Goal: Task Accomplishment & Management: Manage account settings

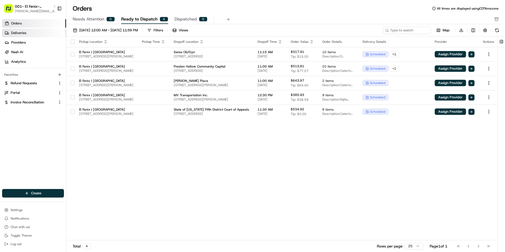
click at [22, 34] on span "Deliveries" at bounding box center [18, 33] width 15 height 5
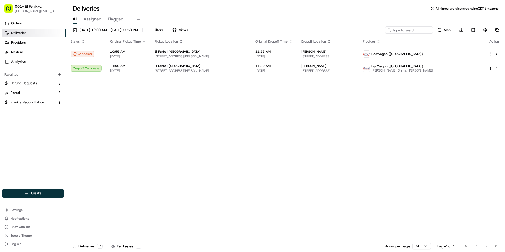
click at [122, 26] on div "08/20/2025 12:00 AM - 08/20/2025 11:59 PM Filters Views Map Download Status Ori…" at bounding box center [285, 138] width 439 height 229
click at [122, 30] on span "08/20/2025 12:00 AM - 08/20/2025 11:59 PM" at bounding box center [108, 30] width 59 height 5
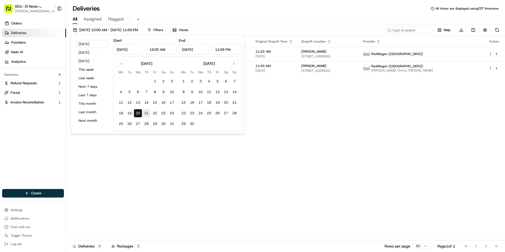
click at [148, 116] on button "21" at bounding box center [146, 113] width 8 height 8
type input "Aug 21, 2025"
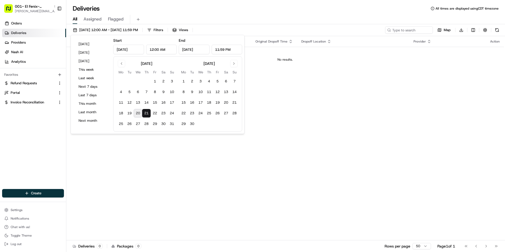
click at [210, 14] on div "All Assigned Flagged" at bounding box center [285, 18] width 439 height 11
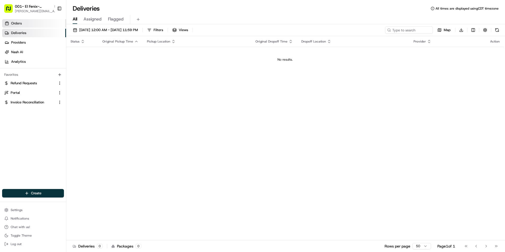
click at [22, 23] on link "Orders" at bounding box center [34, 23] width 64 height 8
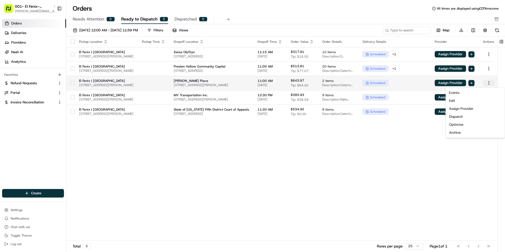
click at [494, 84] on html "001- El Fenix- Dallas Downtown rachel@localfavorite.com Toggle Sidebar Orders D…" at bounding box center [252, 126] width 505 height 252
click at [467, 115] on div "Dispatch" at bounding box center [475, 117] width 57 height 8
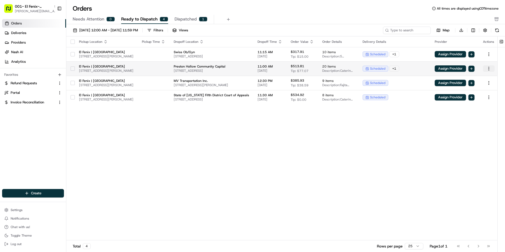
click at [495, 69] on html "001- El Fenix- Dallas Downtown rachel@localfavorite.com Toggle Sidebar Orders D…" at bounding box center [252, 126] width 505 height 252
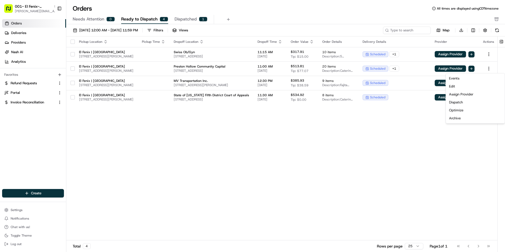
click at [223, 173] on html "001- El Fenix- Dallas Downtown rachel@localfavorite.com Toggle Sidebar Orders D…" at bounding box center [252, 126] width 505 height 252
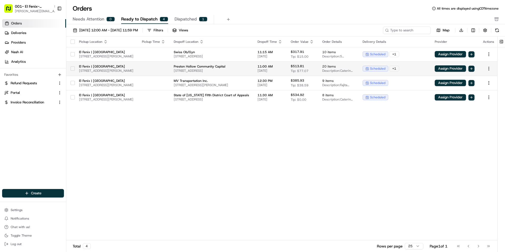
click at [73, 69] on button "button" at bounding box center [73, 68] width 4 height 4
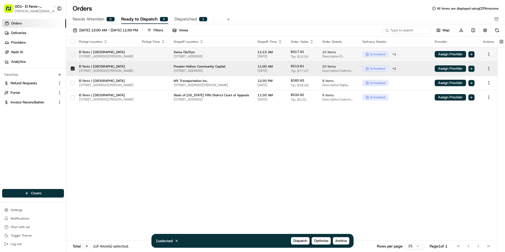
click at [72, 54] on button "button" at bounding box center [73, 54] width 4 height 4
click at [340, 240] on span "Archive" at bounding box center [342, 240] width 12 height 5
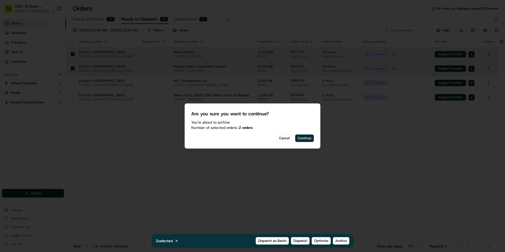
click at [303, 139] on button "Continue" at bounding box center [304, 137] width 19 height 7
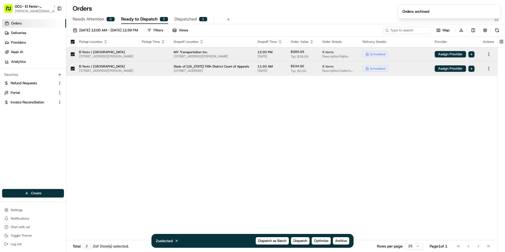
click at [352, 116] on div "Pickup Location Pickup Time Dropoff Location Dropoff Time Order Value Order Det…" at bounding box center [282, 138] width 433 height 204
click at [181, 20] on span "Dispatched" at bounding box center [186, 19] width 22 height 6
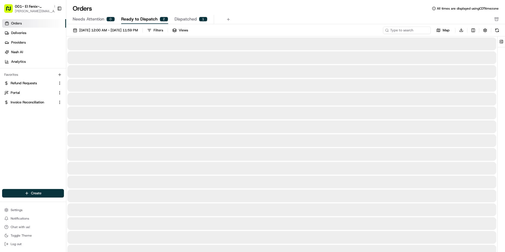
click at [146, 20] on span "Ready to Dispatch" at bounding box center [139, 19] width 36 height 6
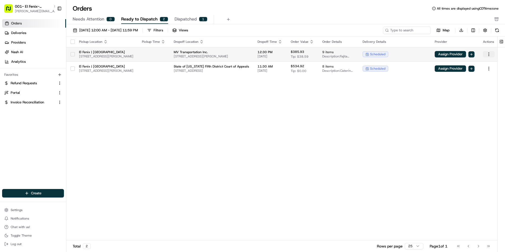
click at [493, 55] on html "001- El Fenix- Dallas Downtown rachel@localfavorite.com Toggle Sidebar Orders D…" at bounding box center [252, 126] width 505 height 252
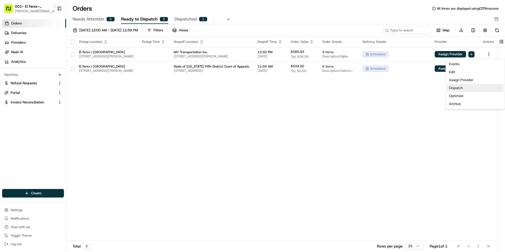
click at [463, 88] on div "Dispatch" at bounding box center [475, 88] width 57 height 8
click at [408, 115] on html "001- El Fenix- Dallas Downtown rachel@localfavorite.com Toggle Sidebar Orders D…" at bounding box center [252, 126] width 505 height 252
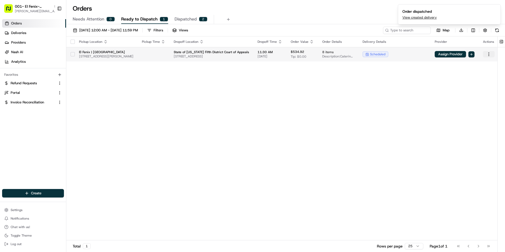
click at [490, 54] on html "001- El Fenix- Dallas Downtown rachel@localfavorite.com Toggle Sidebar Orders D…" at bounding box center [252, 126] width 505 height 252
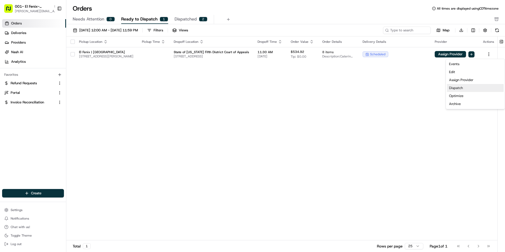
click at [478, 89] on div "Dispatch" at bounding box center [475, 88] width 57 height 8
click at [260, 193] on html "001- El Fenix- Dallas Downtown rachel@localfavorite.com Toggle Sidebar Orders D…" at bounding box center [252, 126] width 505 height 252
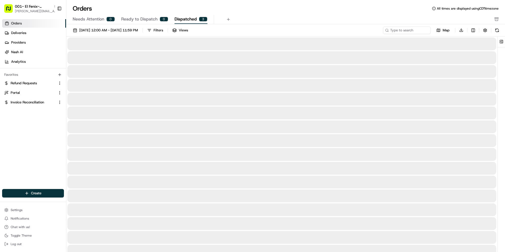
click at [181, 19] on span "Dispatched" at bounding box center [186, 19] width 22 height 6
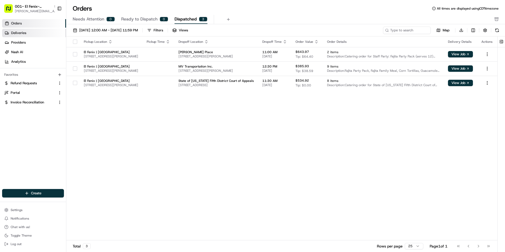
click at [16, 32] on span "Deliveries" at bounding box center [18, 33] width 15 height 5
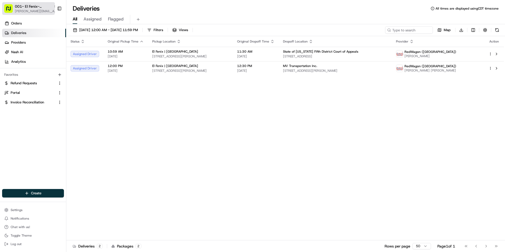
click at [31, 7] on span "001- El Fenix- Dallas Downtown" at bounding box center [33, 6] width 37 height 5
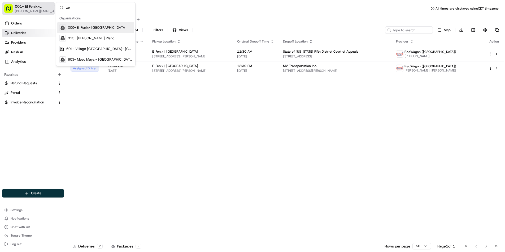
type input "w"
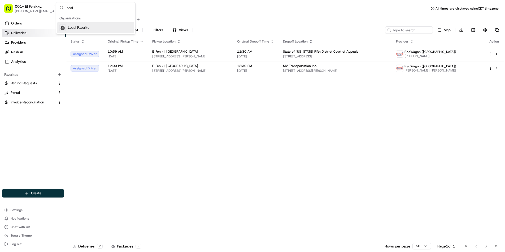
type input "local"
click at [86, 27] on span "Local Favorite" at bounding box center [79, 27] width 22 height 5
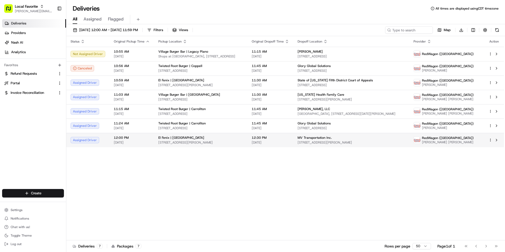
click at [32, 8] on span "Local Favorite" at bounding box center [26, 6] width 23 height 5
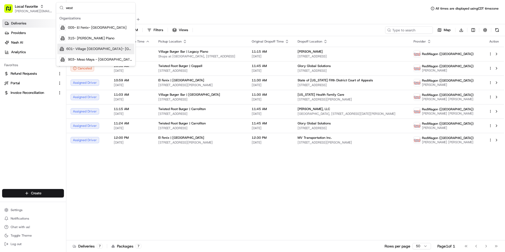
type input "west"
click at [104, 49] on span "601- Village Burger Bar- West Village" at bounding box center [99, 48] width 66 height 5
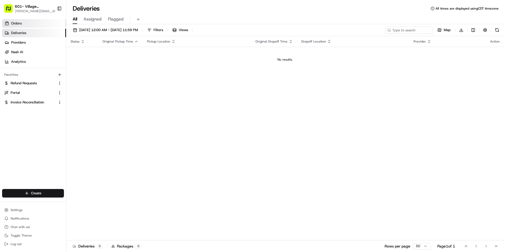
click at [22, 24] on span "Orders" at bounding box center [16, 23] width 11 height 5
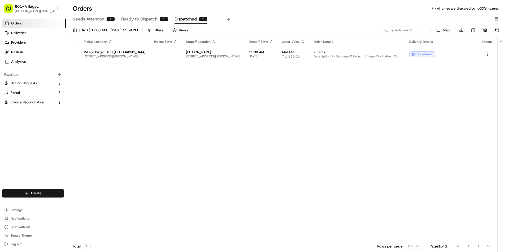
click at [103, 19] on span "Needs Attention" at bounding box center [89, 19] width 32 height 6
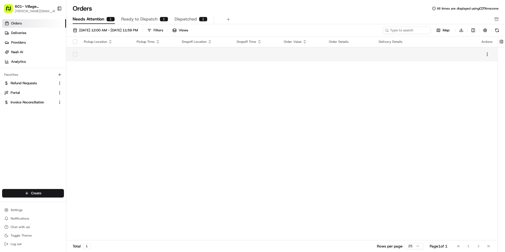
click at [141, 57] on td at bounding box center [154, 54] width 45 height 14
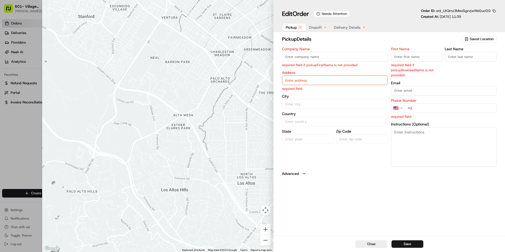
click at [21, 154] on div at bounding box center [252, 126] width 505 height 252
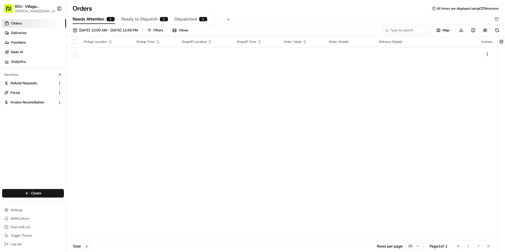
click at [147, 20] on span "Ready to Dispatch" at bounding box center [139, 19] width 36 height 6
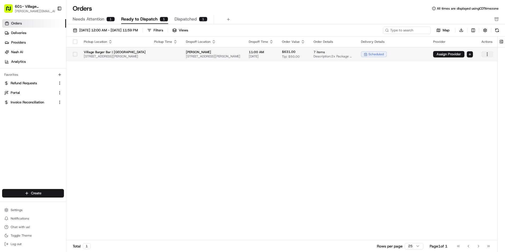
click at [487, 55] on html "601- Village Burger Bar- West Village rachel@localfavorite.com Toggle Sidebar O…" at bounding box center [252, 126] width 505 height 252
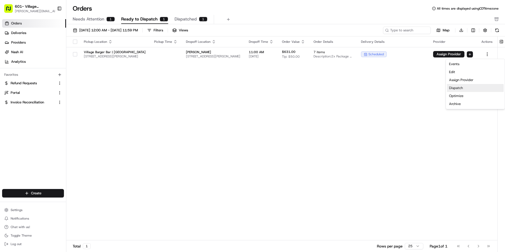
click at [470, 88] on div "Dispatch" at bounding box center [475, 88] width 57 height 8
click at [459, 87] on div "Events Edit Assign Provider Dispatch Optimize Archive" at bounding box center [475, 84] width 57 height 48
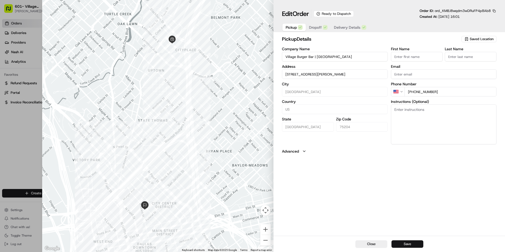
click at [409, 244] on button "Save" at bounding box center [408, 243] width 32 height 7
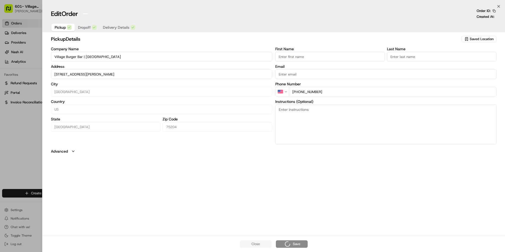
type input "+1"
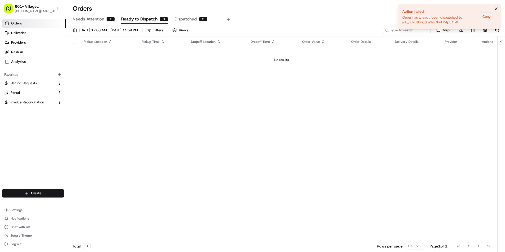
click at [496, 9] on icon "Notifications (F8)" at bounding box center [497, 9] width 4 height 4
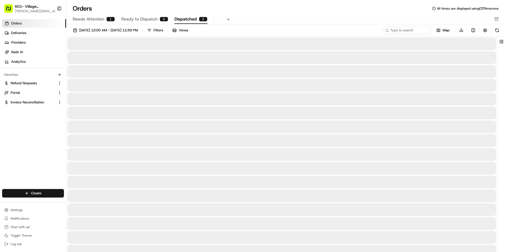
click at [186, 20] on span "Dispatched" at bounding box center [186, 19] width 22 height 6
click at [99, 19] on span "Needs Attention" at bounding box center [89, 19] width 32 height 6
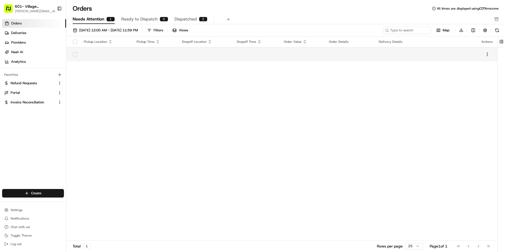
click at [267, 56] on td at bounding box center [256, 54] width 47 height 14
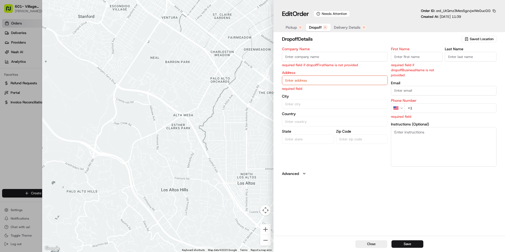
click at [316, 28] on span "Dropoff" at bounding box center [315, 27] width 13 height 5
click at [292, 27] on span "Pickup" at bounding box center [291, 27] width 11 height 5
click at [13, 166] on div at bounding box center [252, 126] width 505 height 252
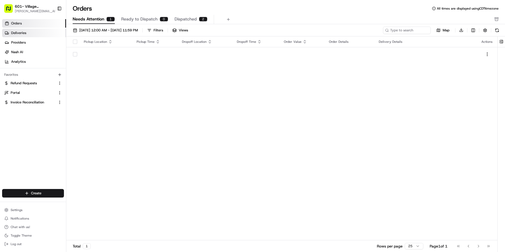
click at [14, 34] on span "Deliveries" at bounding box center [18, 33] width 15 height 5
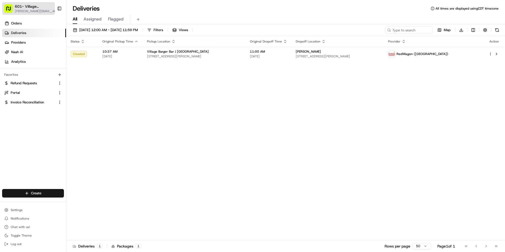
click at [28, 11] on span "[PERSON_NAME][EMAIL_ADDRESS][DOMAIN_NAME]" at bounding box center [37, 11] width 44 height 4
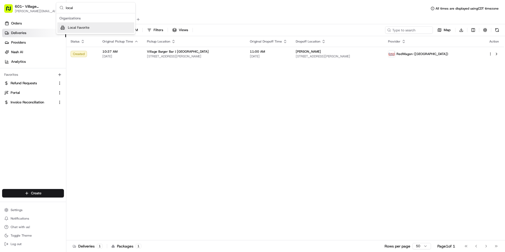
type input "local"
click at [82, 29] on span "Local Favorite" at bounding box center [79, 27] width 22 height 5
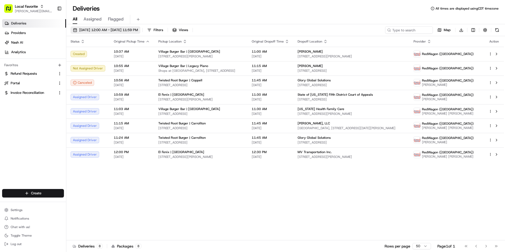
click at [123, 29] on span "08/21/2025 12:00 AM - 08/21/2025 11:59 PM" at bounding box center [108, 30] width 59 height 5
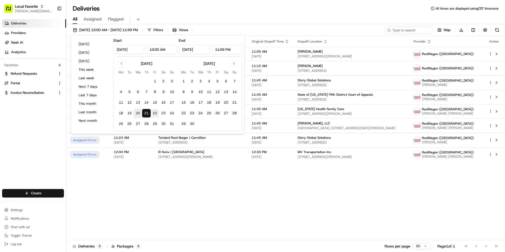
click at [156, 114] on button "22" at bounding box center [155, 113] width 8 height 8
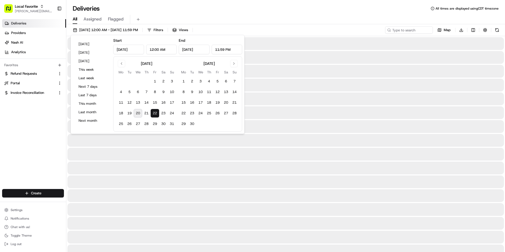
type input "Aug 22, 2025"
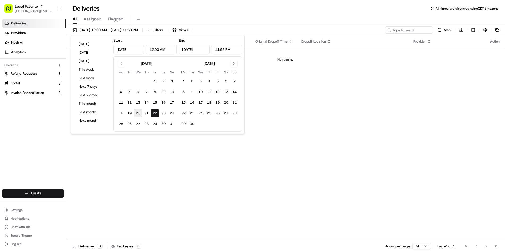
click at [213, 14] on div "All Assigned Flagged" at bounding box center [285, 18] width 439 height 11
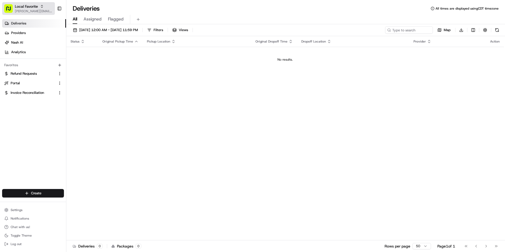
click at [28, 12] on span "[PERSON_NAME][EMAIL_ADDRESS][DOMAIN_NAME]" at bounding box center [34, 11] width 38 height 4
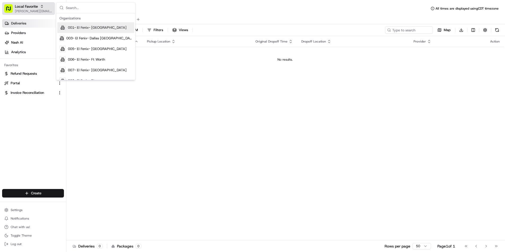
type input "i"
type input "r"
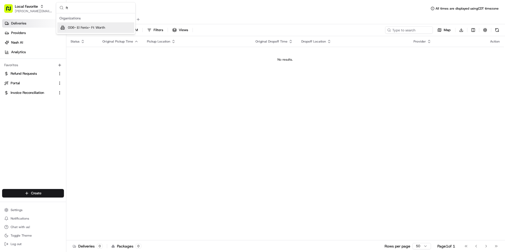
type input "ft"
click at [105, 31] on div "006- El Fenix- Ft Worth" at bounding box center [95, 27] width 77 height 11
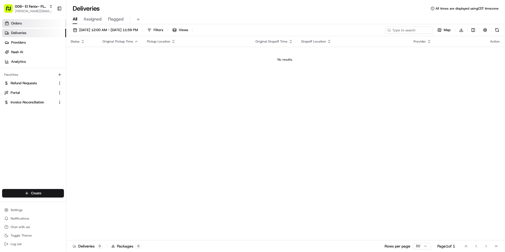
click at [26, 22] on link "Orders" at bounding box center [34, 23] width 64 height 8
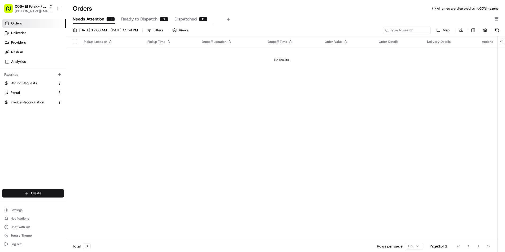
click at [23, 23] on link "Orders" at bounding box center [34, 23] width 64 height 8
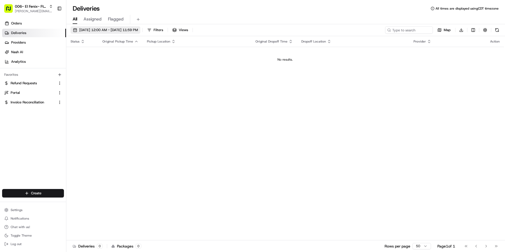
click at [133, 29] on span "[DATE] 12:00 AM - [DATE] 11:59 PM" at bounding box center [108, 30] width 59 height 5
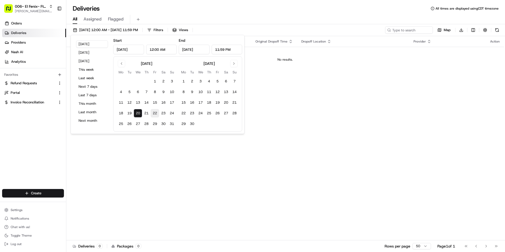
click at [153, 113] on button "22" at bounding box center [155, 113] width 8 height 8
type input "Aug 22, 2025"
click at [155, 113] on button "22" at bounding box center [155, 113] width 8 height 8
click at [35, 8] on span "006- El Fenix- Ft Worth" at bounding box center [31, 6] width 32 height 5
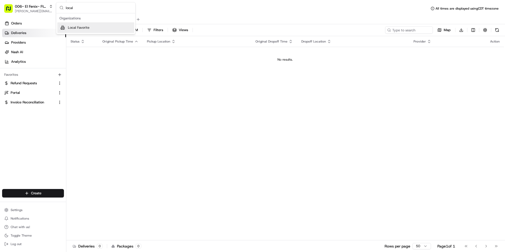
type input "local"
click at [110, 29] on div "Local Favorite" at bounding box center [95, 27] width 77 height 11
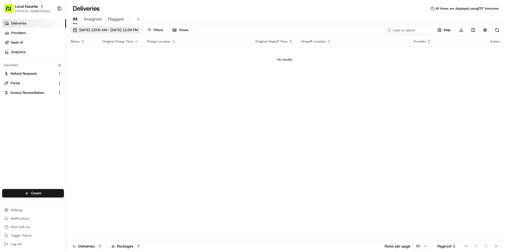
click at [124, 31] on span "08/22/2025 12:00 AM - 08/22/2025 11:59 PM" at bounding box center [108, 30] width 59 height 5
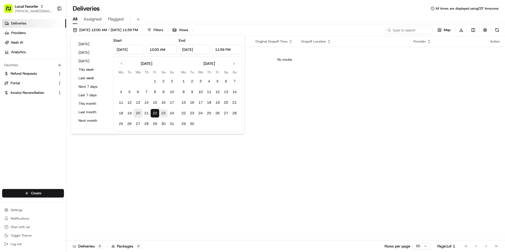
click at [163, 113] on button "23" at bounding box center [163, 113] width 8 height 8
type input "Aug 23, 2025"
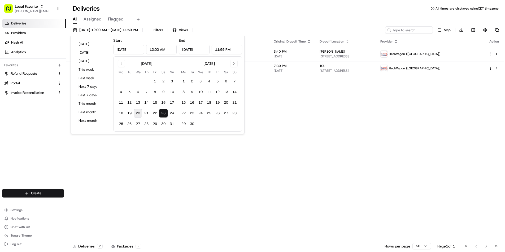
click at [252, 11] on div "Deliveries All times are displayed using CDT timezone" at bounding box center [285, 8] width 439 height 8
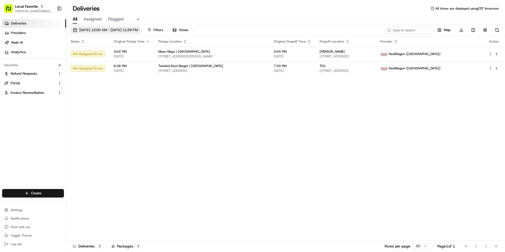
click at [134, 29] on span "08/23/2025 12:00 AM - 08/23/2025 11:59 PM" at bounding box center [108, 30] width 59 height 5
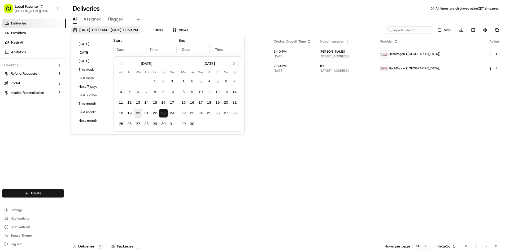
type input "Aug 23, 2025"
type input "12:00 AM"
type input "Aug 23, 2025"
type input "11:59 PM"
click at [121, 124] on button "25" at bounding box center [121, 123] width 8 height 8
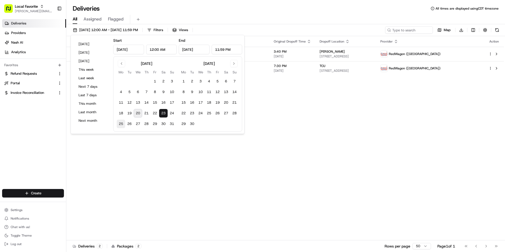
type input "Aug 25, 2025"
click at [269, 15] on div "All Assigned Flagged" at bounding box center [285, 19] width 439 height 9
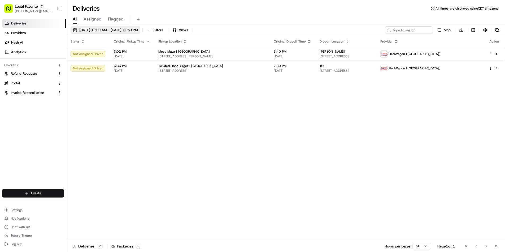
click at [132, 31] on span "08/23/2025 12:00 AM - 08/25/2025 11:59 PM" at bounding box center [108, 30] width 59 height 5
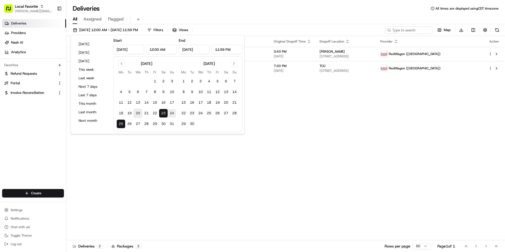
click at [173, 113] on button "24" at bounding box center [172, 113] width 8 height 8
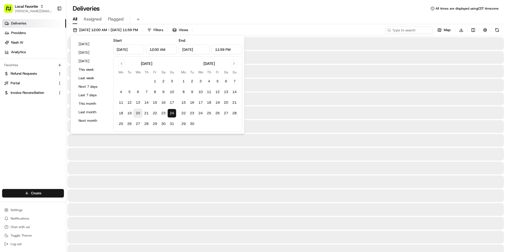
type input "Aug 24, 2025"
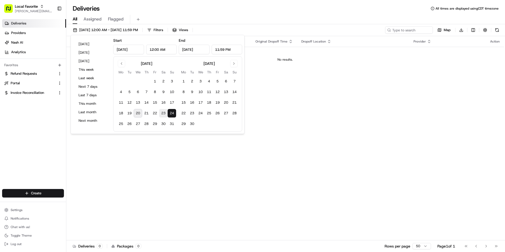
click at [163, 112] on button "23" at bounding box center [163, 113] width 8 height 8
type input "Aug 23, 2025"
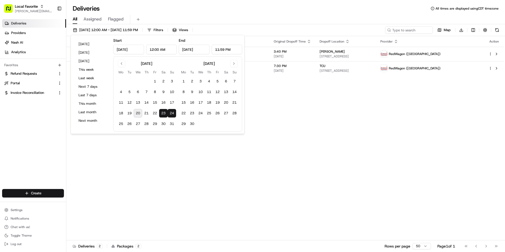
click at [277, 8] on div "Deliveries All times are displayed using CDT timezone" at bounding box center [285, 8] width 439 height 8
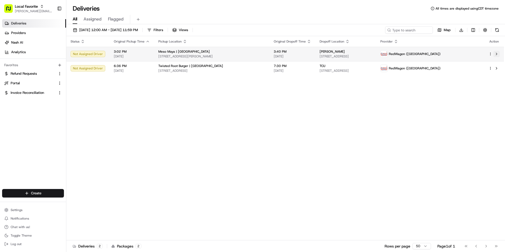
click at [496, 53] on button at bounding box center [497, 54] width 6 height 6
click at [491, 55] on html "Local Favorite rachel@localfavorite.com Toggle Sidebar Deliveries Providers Nas…" at bounding box center [252, 126] width 505 height 252
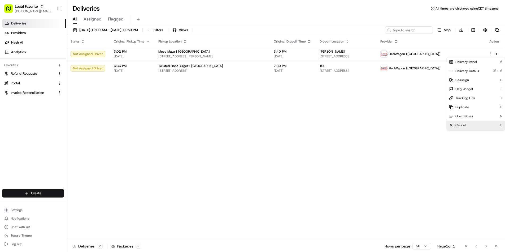
click at [461, 126] on span "Cancel" at bounding box center [461, 125] width 10 height 4
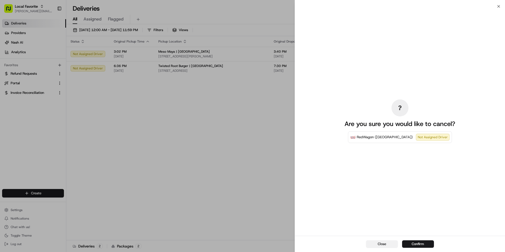
click at [382, 247] on button "Close" at bounding box center [382, 243] width 32 height 7
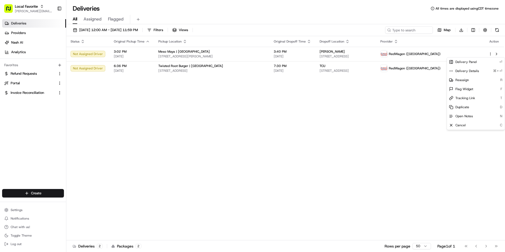
click at [256, 142] on div "Status Original Pickup Time Pickup Location Original Dropoff Time Dropoff Locat…" at bounding box center [285, 138] width 438 height 204
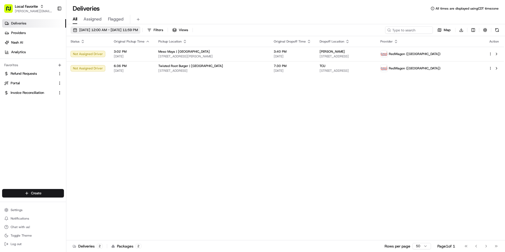
click at [138, 31] on span "08/23/2025 12:00 AM - 08/24/2025 11:59 PM" at bounding box center [108, 30] width 59 height 5
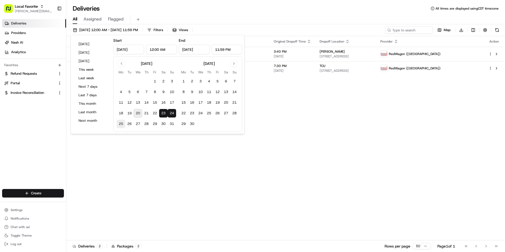
click at [121, 125] on button "25" at bounding box center [121, 123] width 8 height 8
type input "Aug 25, 2025"
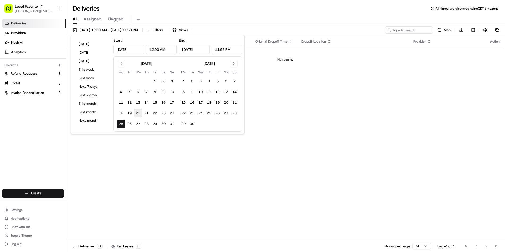
click at [121, 126] on button "25" at bounding box center [121, 123] width 8 height 8
click at [169, 113] on button "24" at bounding box center [172, 113] width 8 height 8
type input "Aug 24, 2025"
click at [121, 125] on button "25" at bounding box center [121, 123] width 8 height 8
type input "Aug 25, 2025"
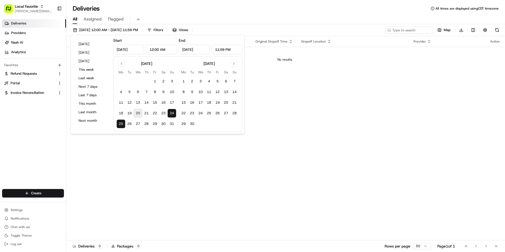
click at [244, 11] on div "Deliveries All times are displayed using CDT timezone" at bounding box center [285, 8] width 439 height 8
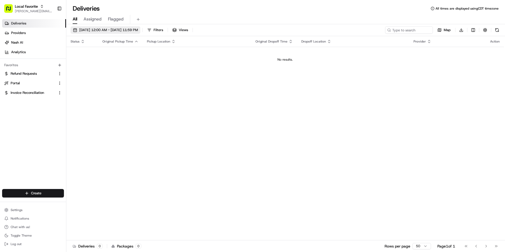
click at [117, 32] on button "08/24/2025 12:00 AM - 08/25/2025 11:59 PM" at bounding box center [106, 29] width 70 height 7
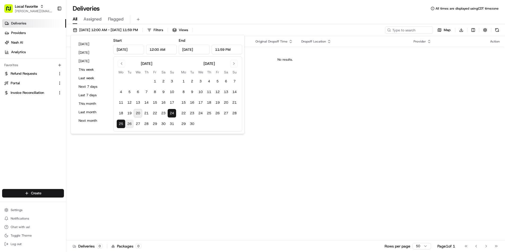
click at [129, 124] on button "26" at bounding box center [129, 123] width 8 height 8
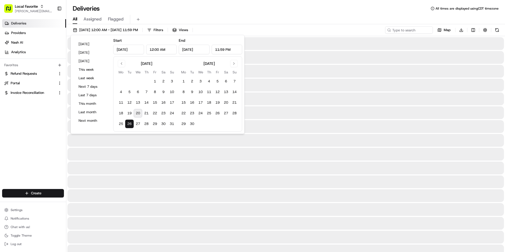
type input "Aug 26, 2025"
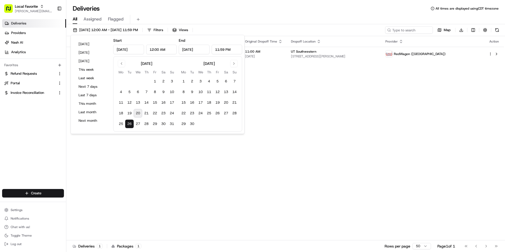
click at [227, 15] on div "All Assigned Flagged" at bounding box center [285, 18] width 439 height 11
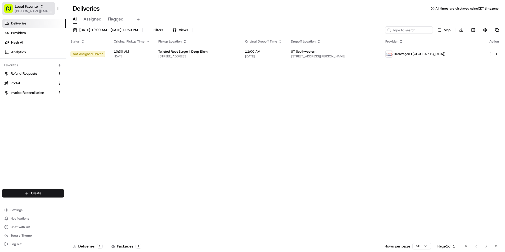
click at [29, 10] on span "[PERSON_NAME][EMAIL_ADDRESS][DOMAIN_NAME]" at bounding box center [34, 11] width 38 height 4
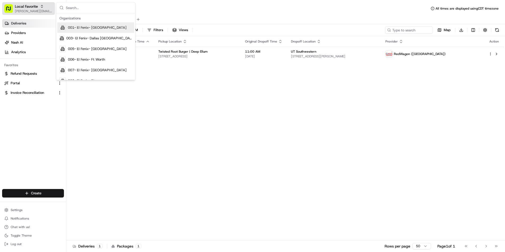
click at [34, 9] on span "Local Favorite" at bounding box center [26, 6] width 23 height 5
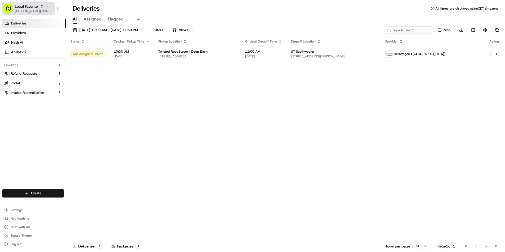
click at [34, 9] on span "Local Favorite" at bounding box center [26, 6] width 23 height 5
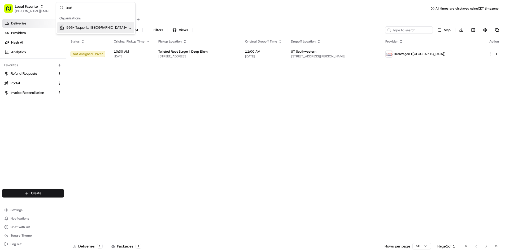
type input "996"
click at [77, 25] on span "996- Taqueria [GEOGRAPHIC_DATA]- [GEOGRAPHIC_DATA]" at bounding box center [99, 27] width 66 height 5
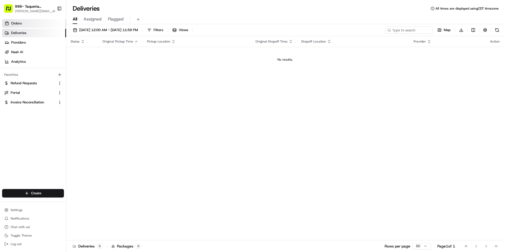
click at [38, 24] on link "Orders" at bounding box center [34, 23] width 64 height 8
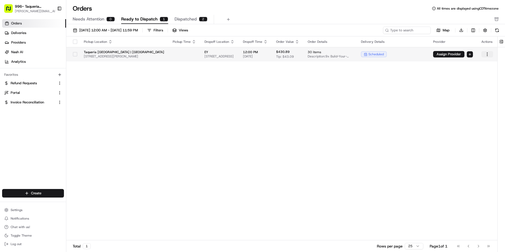
click at [488, 55] on html "996- Taqueria La Ventana- Downtown Dallas rachel@localfavorite.com Toggle Sideb…" at bounding box center [252, 126] width 505 height 252
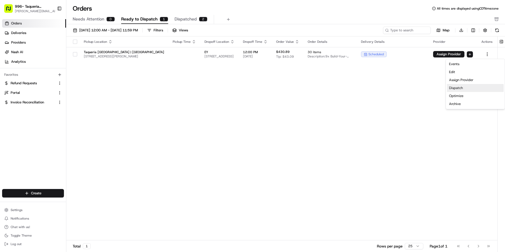
click at [465, 90] on div "Dispatch" at bounding box center [475, 88] width 57 height 8
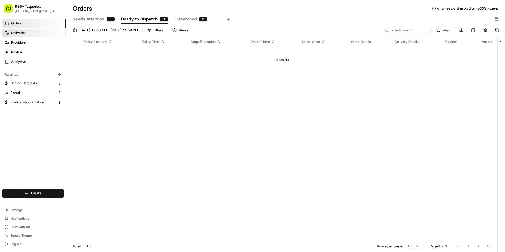
click at [16, 34] on span "Deliveries" at bounding box center [18, 33] width 15 height 5
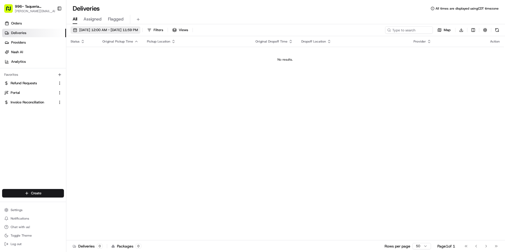
click at [140, 33] on button "08/26/2025 12:00 AM - 08/26/2025 11:59 PM" at bounding box center [106, 29] width 70 height 7
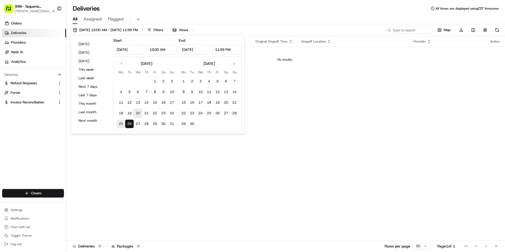
click at [122, 123] on button "25" at bounding box center [121, 123] width 8 height 8
type input "Aug 25, 2025"
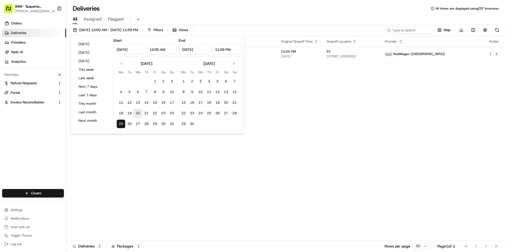
click at [260, 15] on div "All Assigned Flagged" at bounding box center [285, 18] width 439 height 11
